Goal: Answer question/provide support

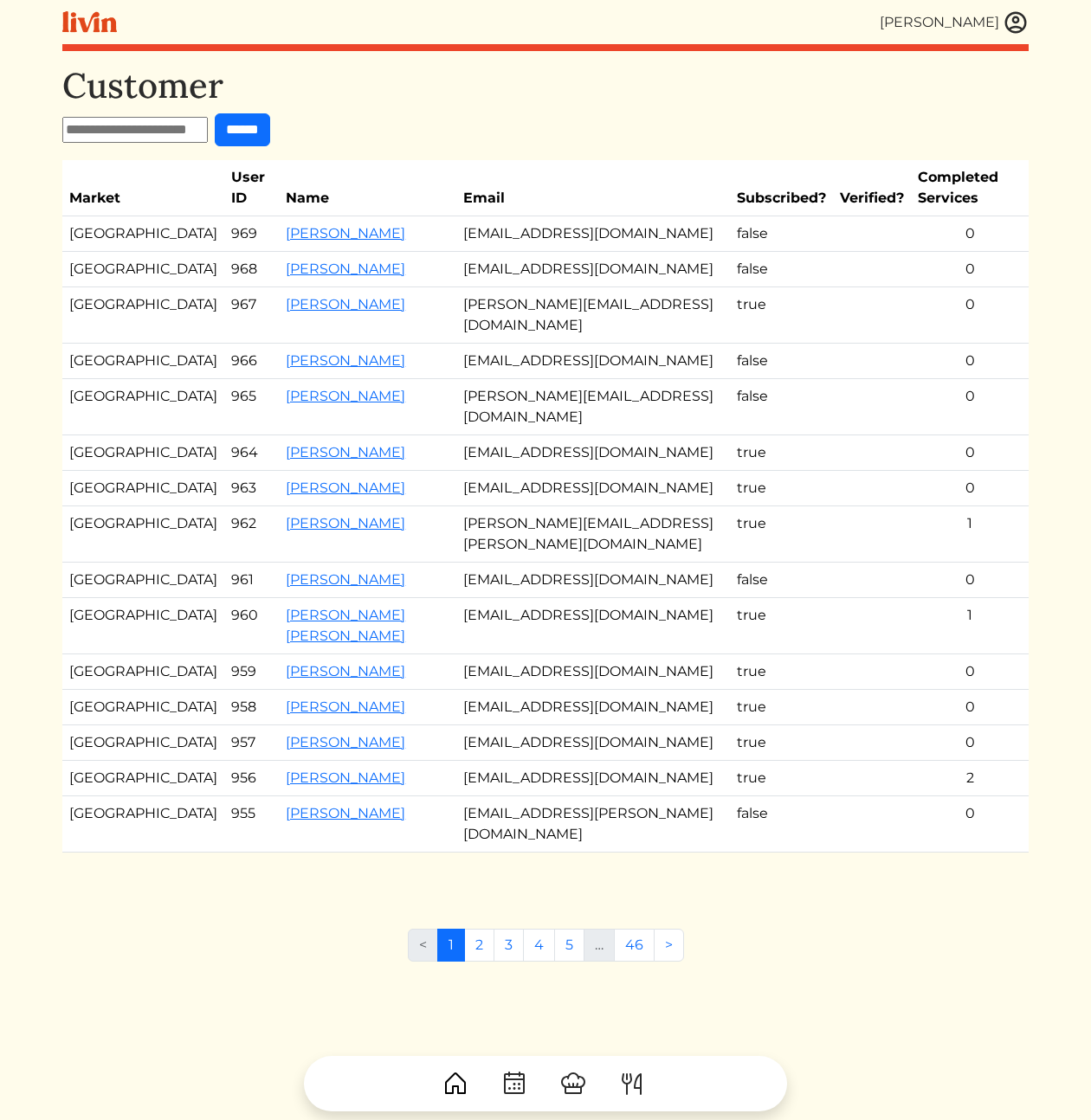
click at [498, 102] on h1 "Customer" at bounding box center [545, 86] width 966 height 42
click at [286, 304] on link "[PERSON_NAME]" at bounding box center [346, 304] width 120 height 16
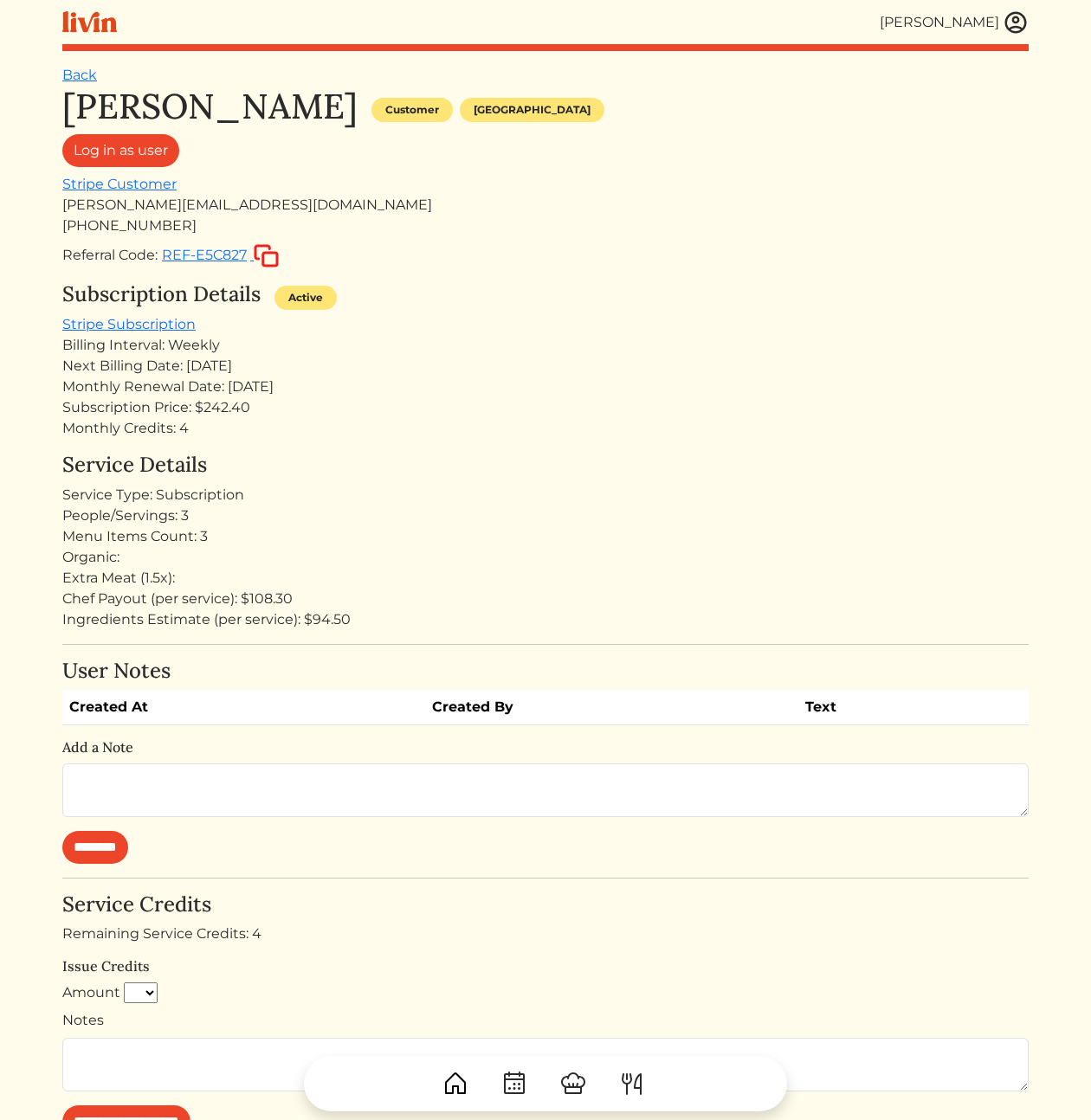
scroll to position [522, 0]
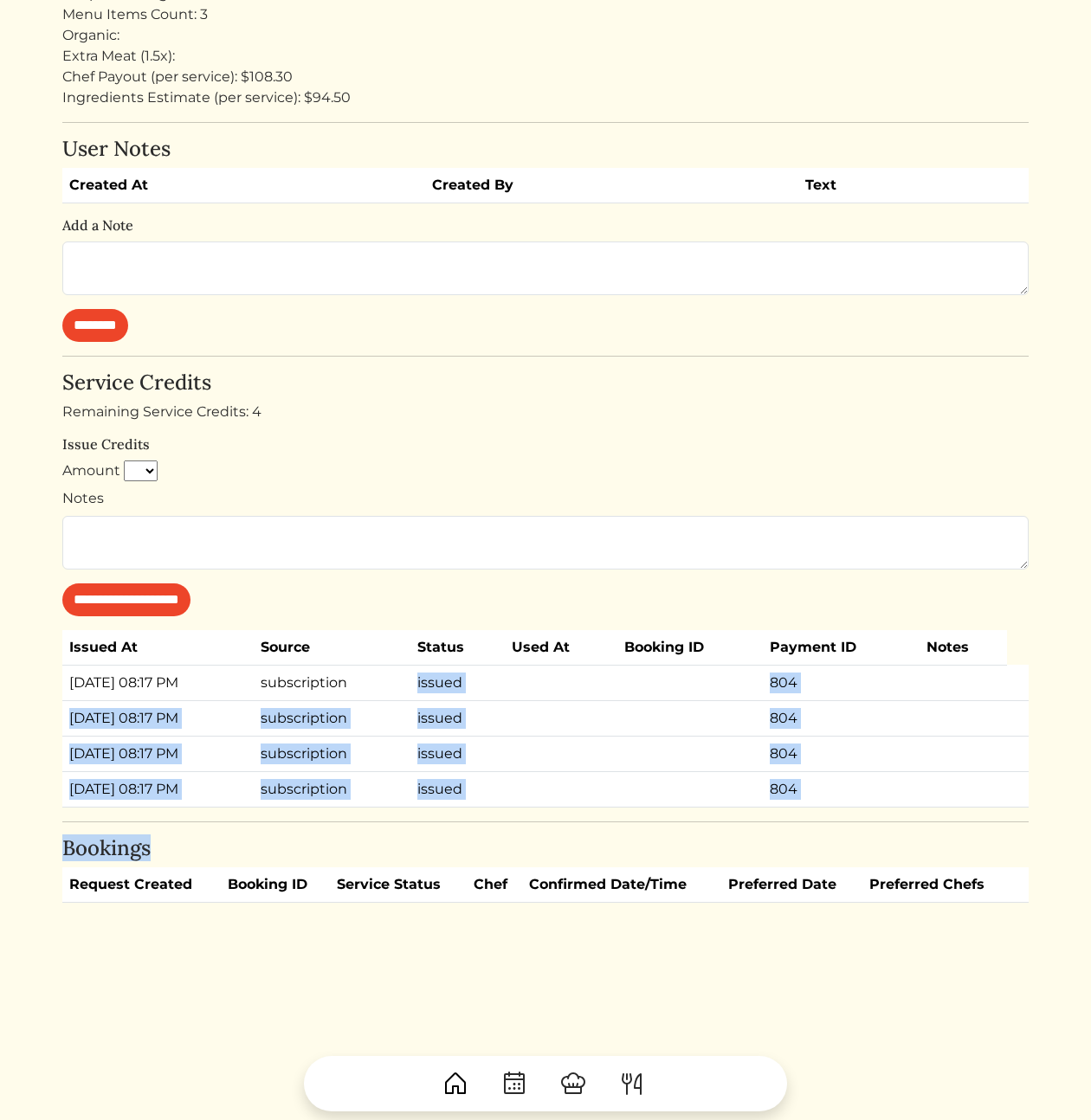
drag, startPoint x: 472, startPoint y: 823, endPoint x: 402, endPoint y: 691, distance: 149.4
click at [386, 658] on div "[PERSON_NAME] Customer [GEOGRAPHIC_DATA] Log in as user Stripe Customer [PERSON…" at bounding box center [545, 233] width 966 height 1339
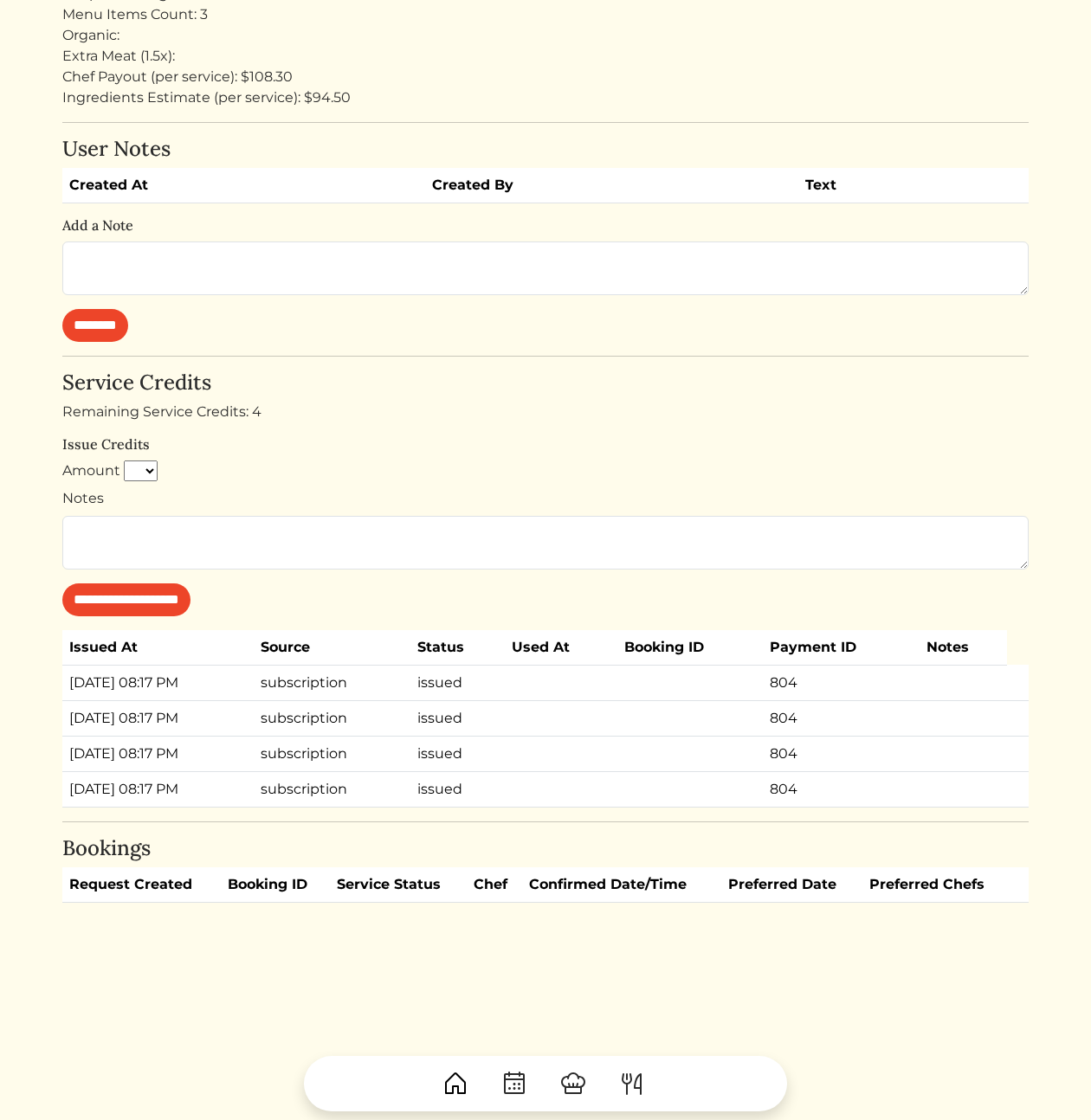
click at [411, 734] on td "subscription" at bounding box center [332, 718] width 157 height 36
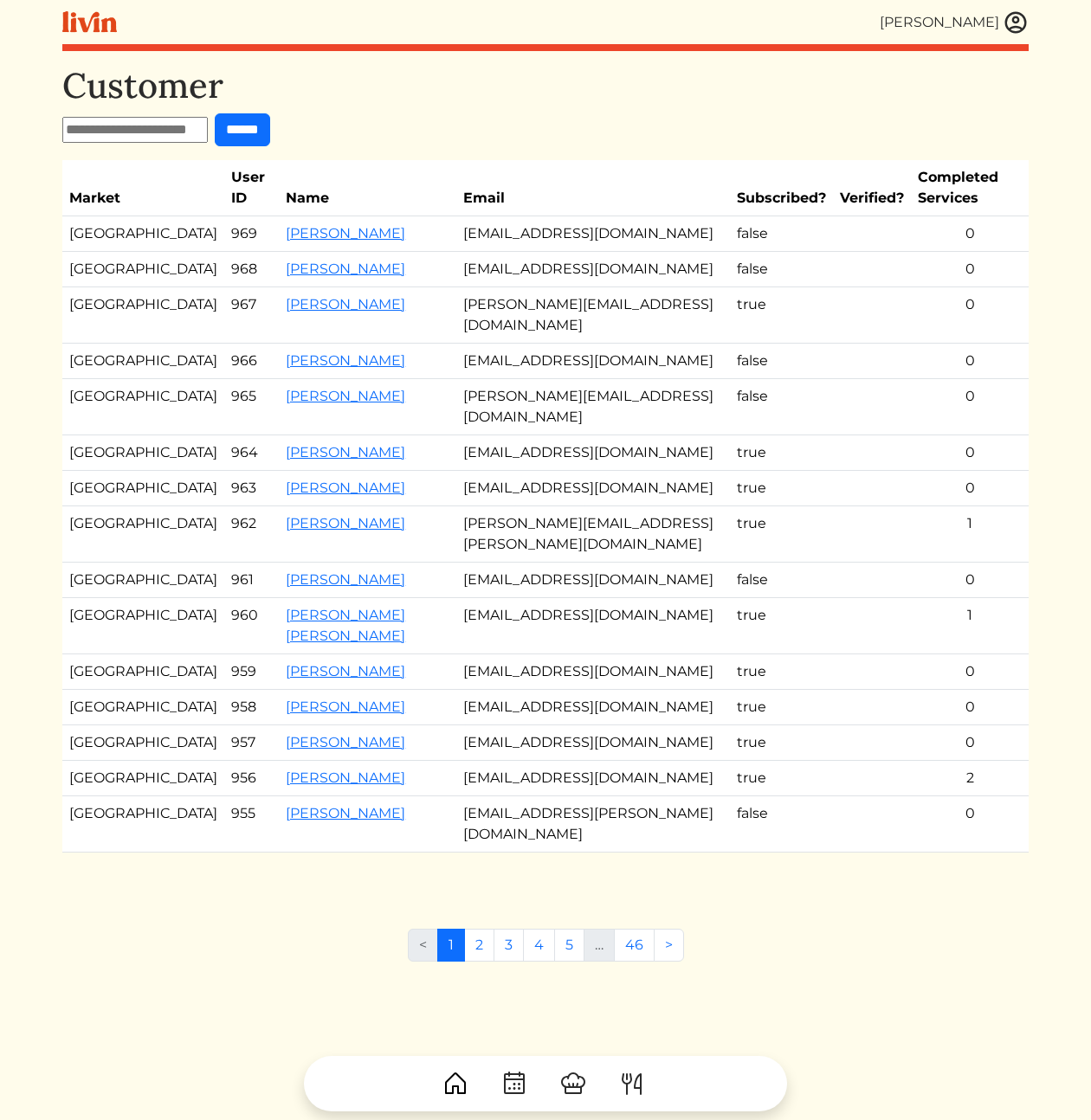
click at [528, 306] on td "[PERSON_NAME][EMAIL_ADDRESS][DOMAIN_NAME]" at bounding box center [594, 315] width 274 height 56
click at [688, 326] on td "[PERSON_NAME][EMAIL_ADDRESS][DOMAIN_NAME]" at bounding box center [594, 315] width 274 height 56
click at [579, 418] on td "[PERSON_NAME][EMAIL_ADDRESS][DOMAIN_NAME]" at bounding box center [594, 407] width 274 height 56
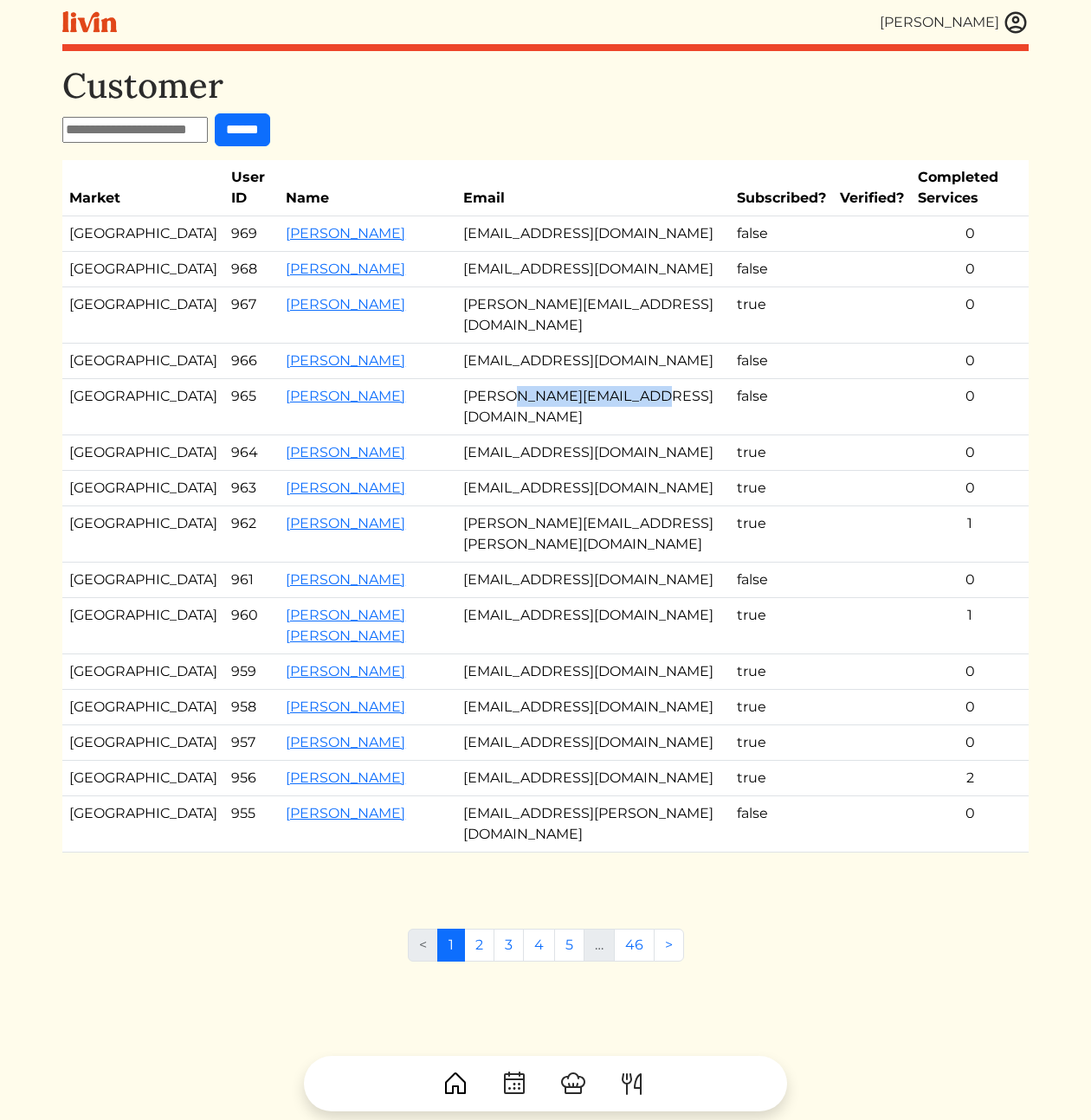
click at [579, 418] on td "[PERSON_NAME][EMAIL_ADDRESS][DOMAIN_NAME]" at bounding box center [594, 407] width 274 height 56
click at [770, 400] on td "false" at bounding box center [782, 407] width 103 height 56
click at [588, 124] on form "******" at bounding box center [545, 130] width 966 height 33
